Goal: Find specific page/section

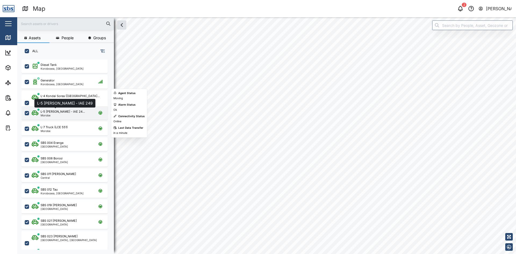
click at [56, 112] on div "L-5 [PERSON_NAME] - IAE 24..." at bounding box center [63, 111] width 44 height 5
